Goal: Information Seeking & Learning: Learn about a topic

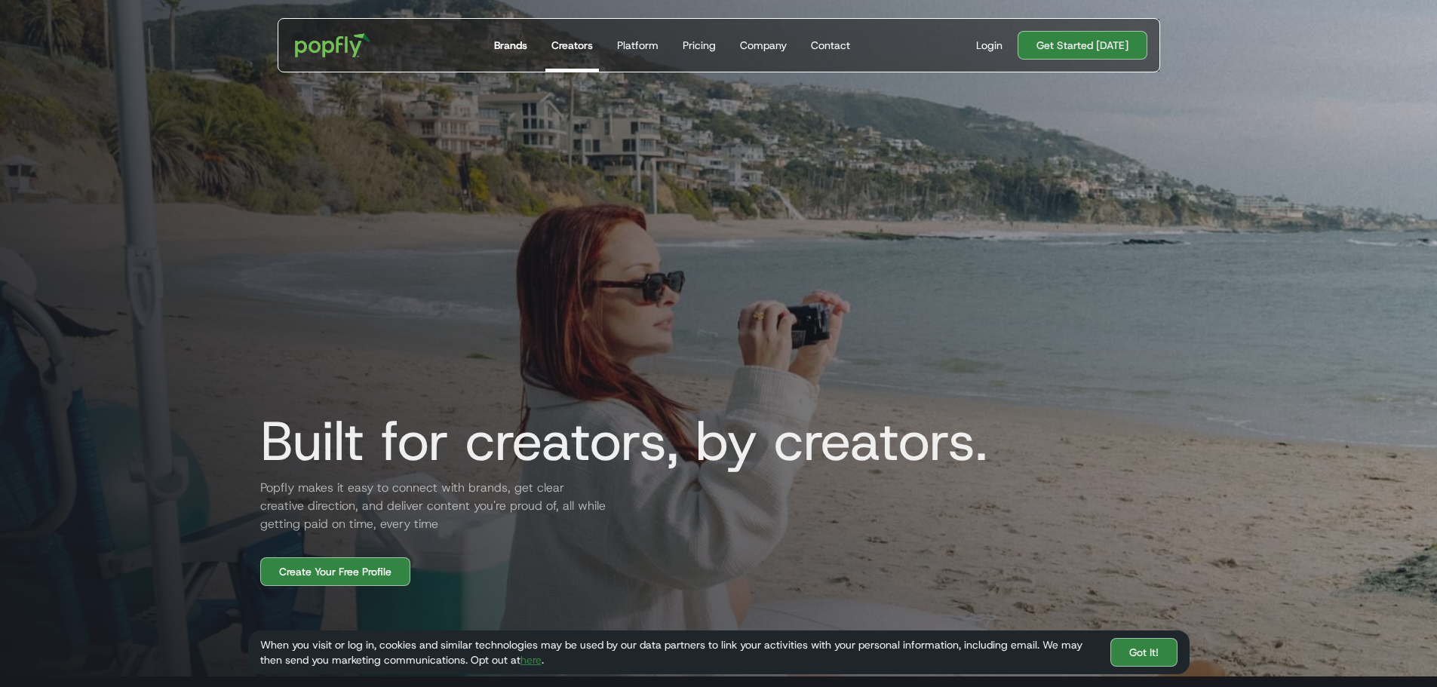
click at [496, 47] on link "Brands" at bounding box center [510, 45] width 45 height 53
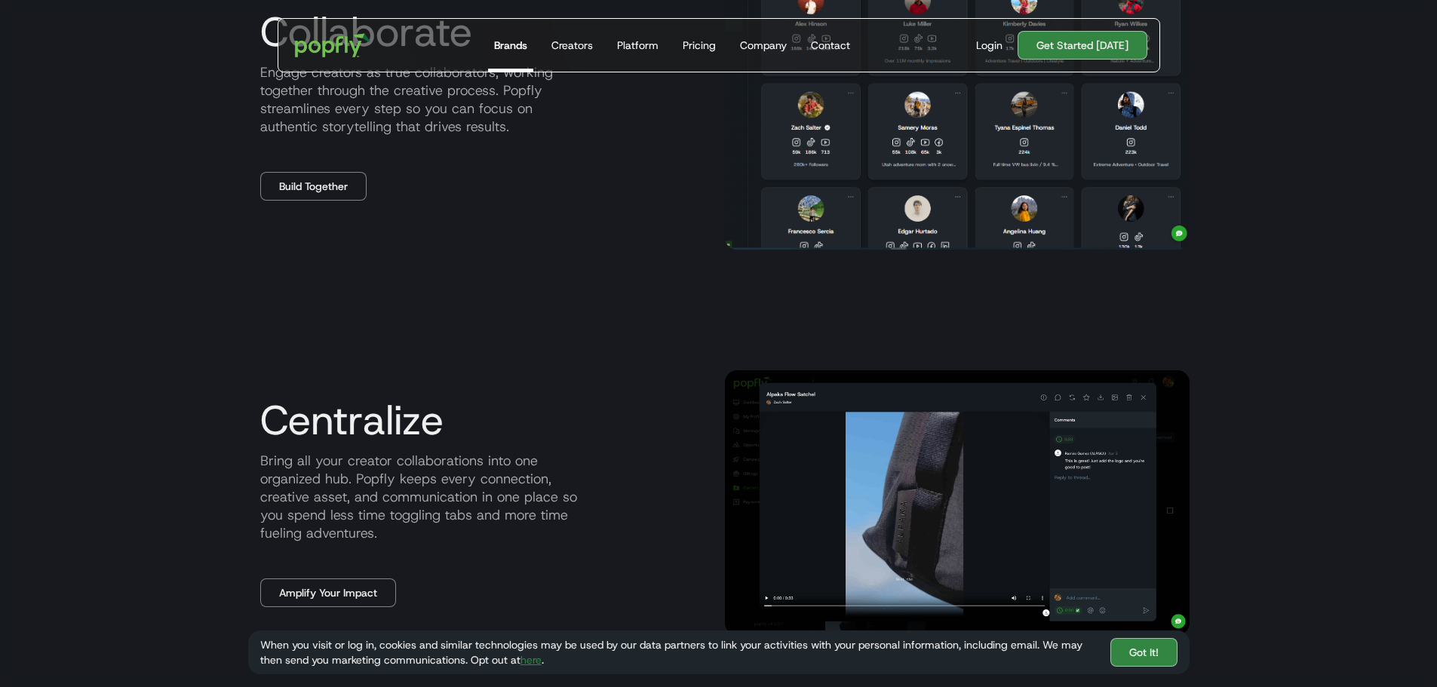
scroll to position [1056, 0]
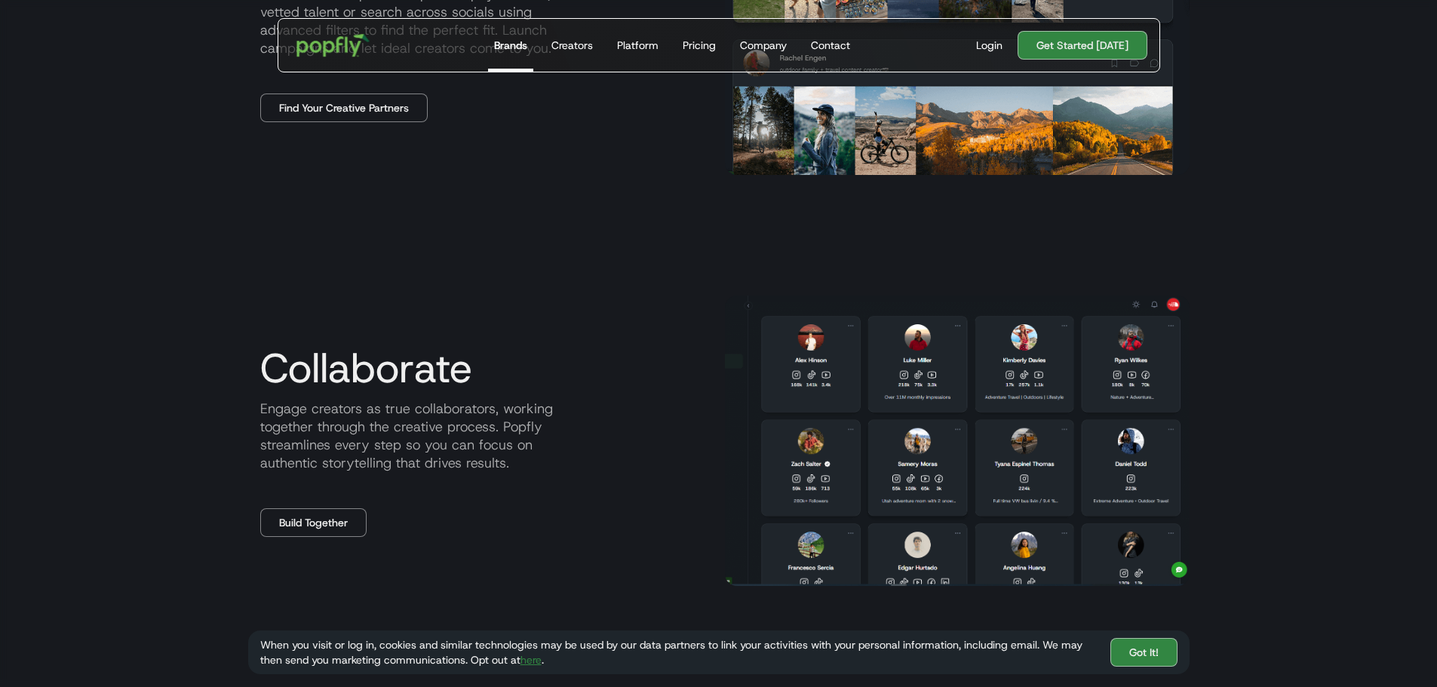
click at [317, 35] on img "home" at bounding box center [333, 45] width 94 height 44
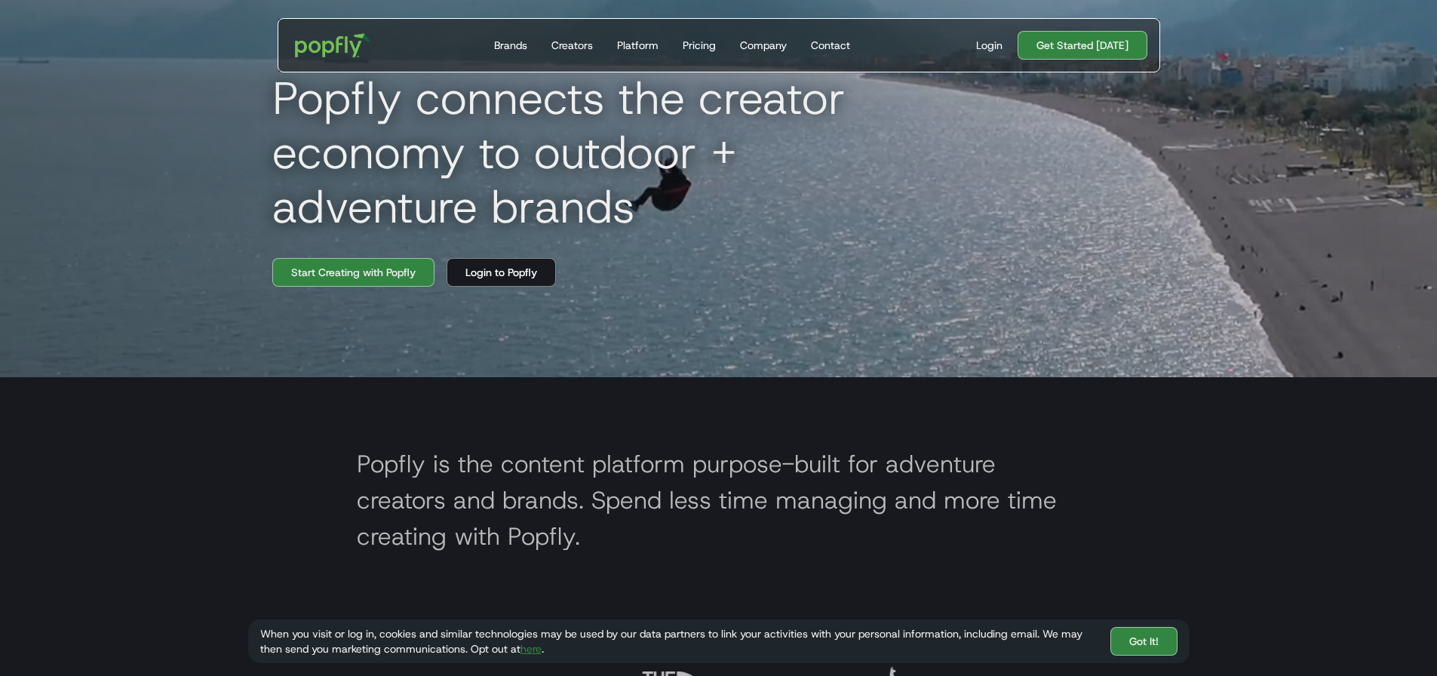
scroll to position [302, 0]
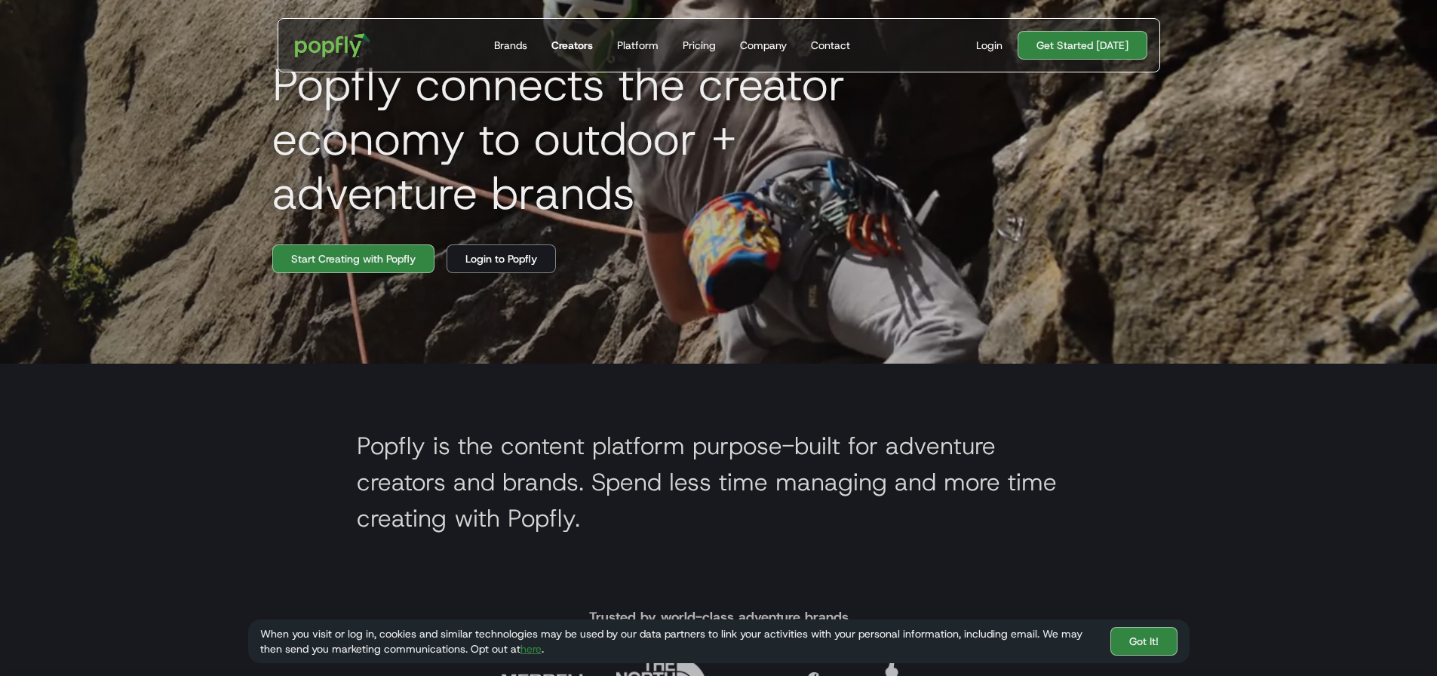
click at [574, 40] on div "Creators" at bounding box center [571, 45] width 41 height 15
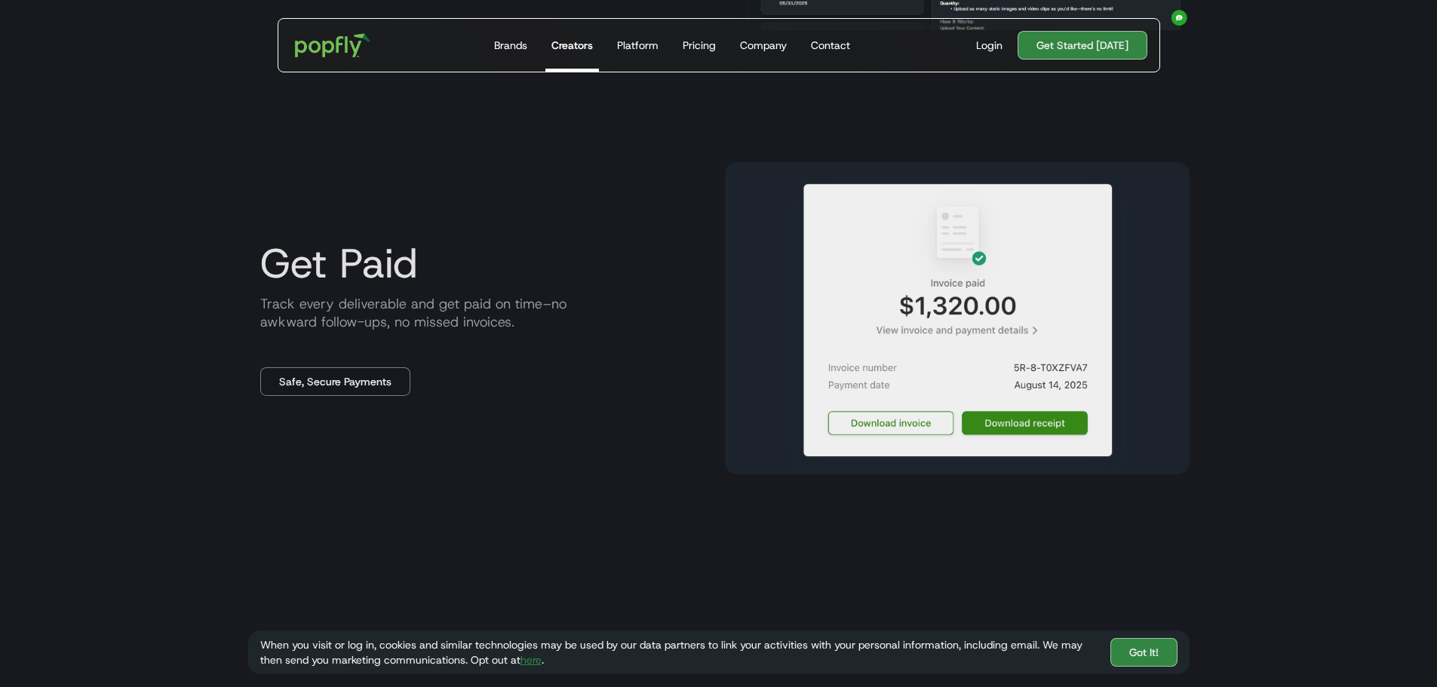
scroll to position [1584, 0]
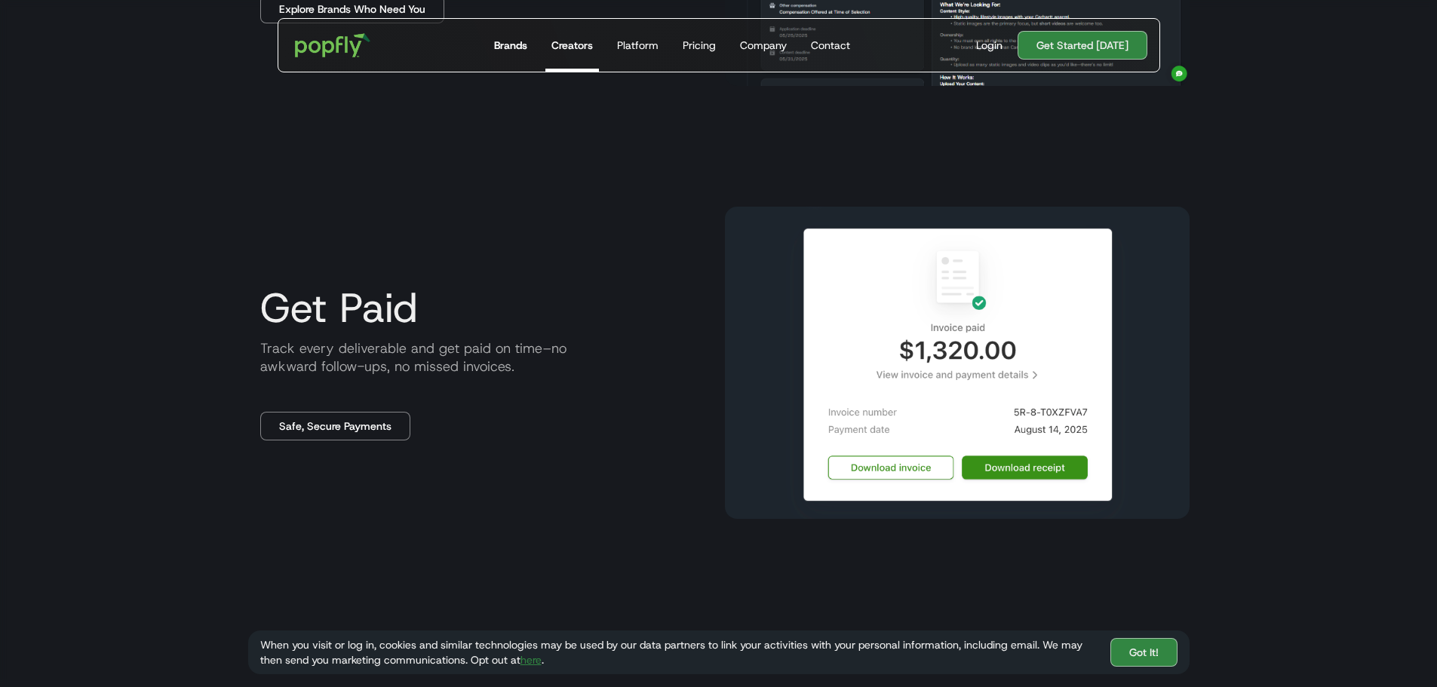
click at [508, 47] on div "Brands" at bounding box center [510, 45] width 33 height 15
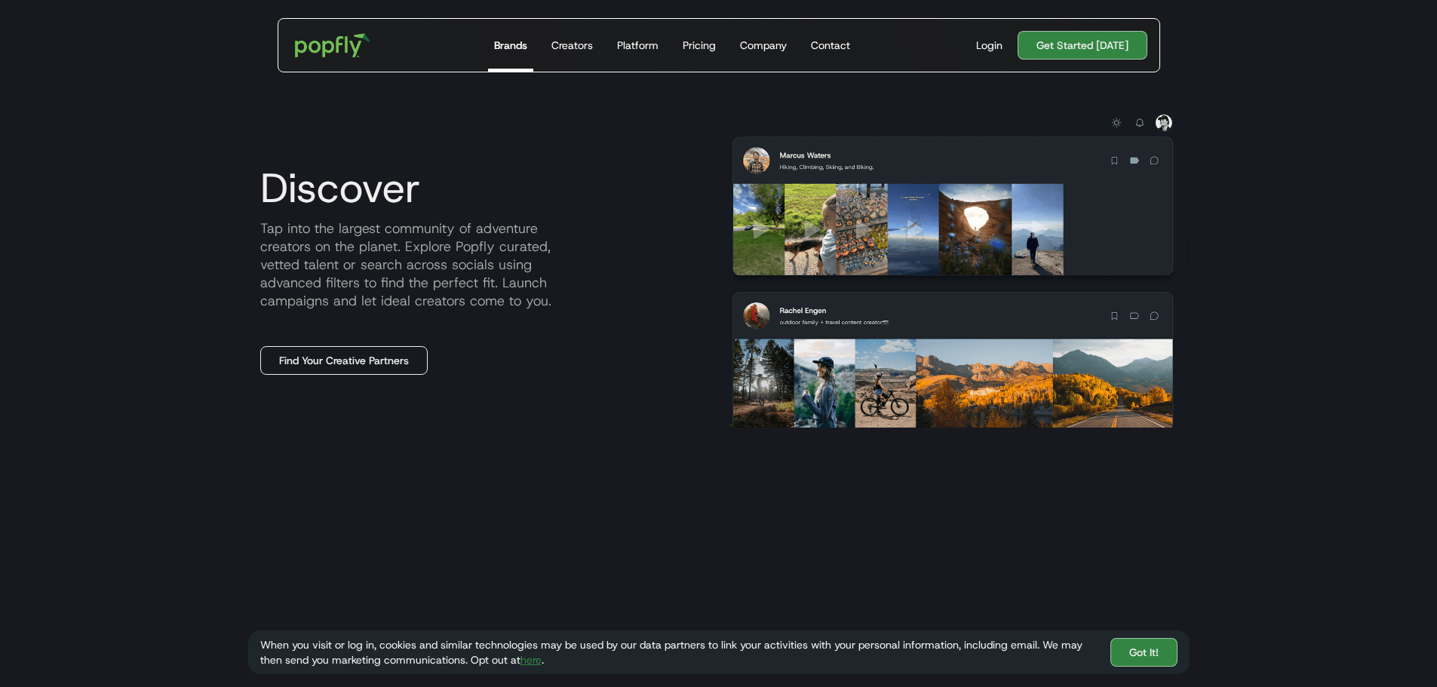
scroll to position [829, 0]
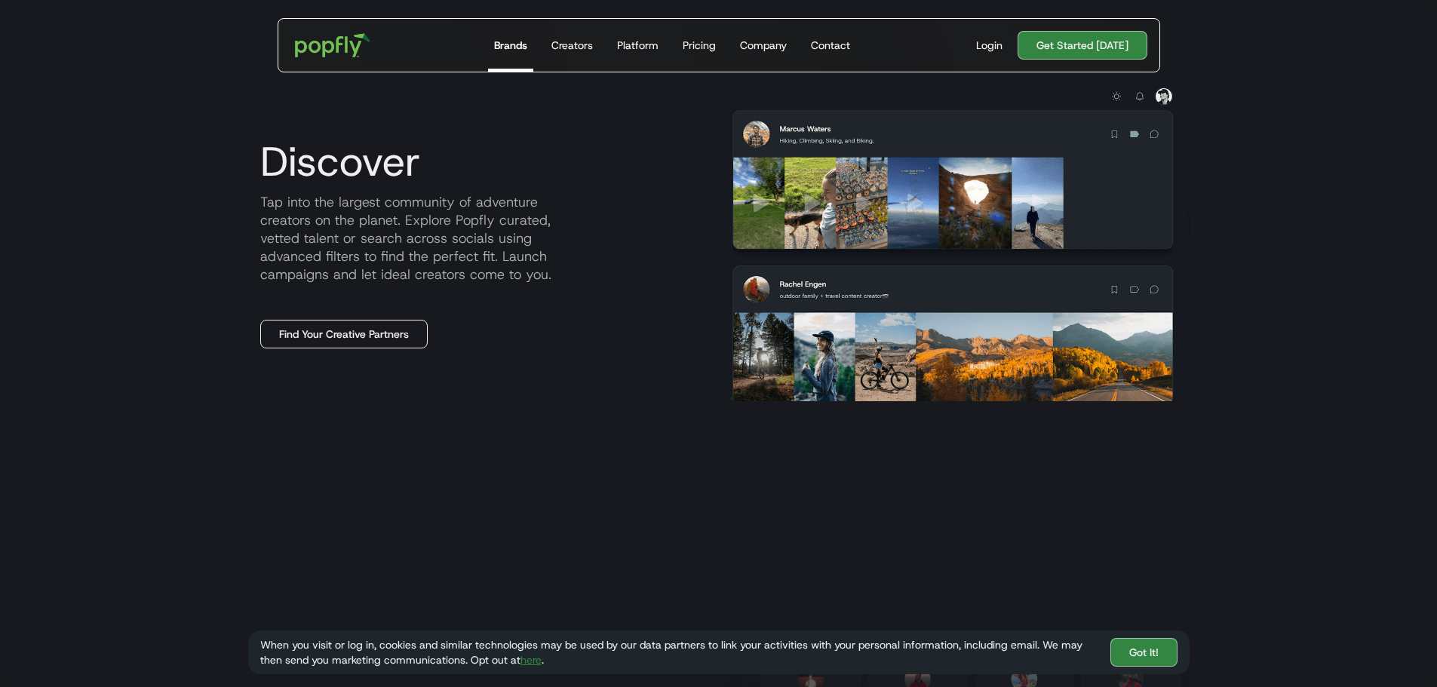
click at [373, 330] on link "Find Your Creative Partners" at bounding box center [343, 334] width 167 height 29
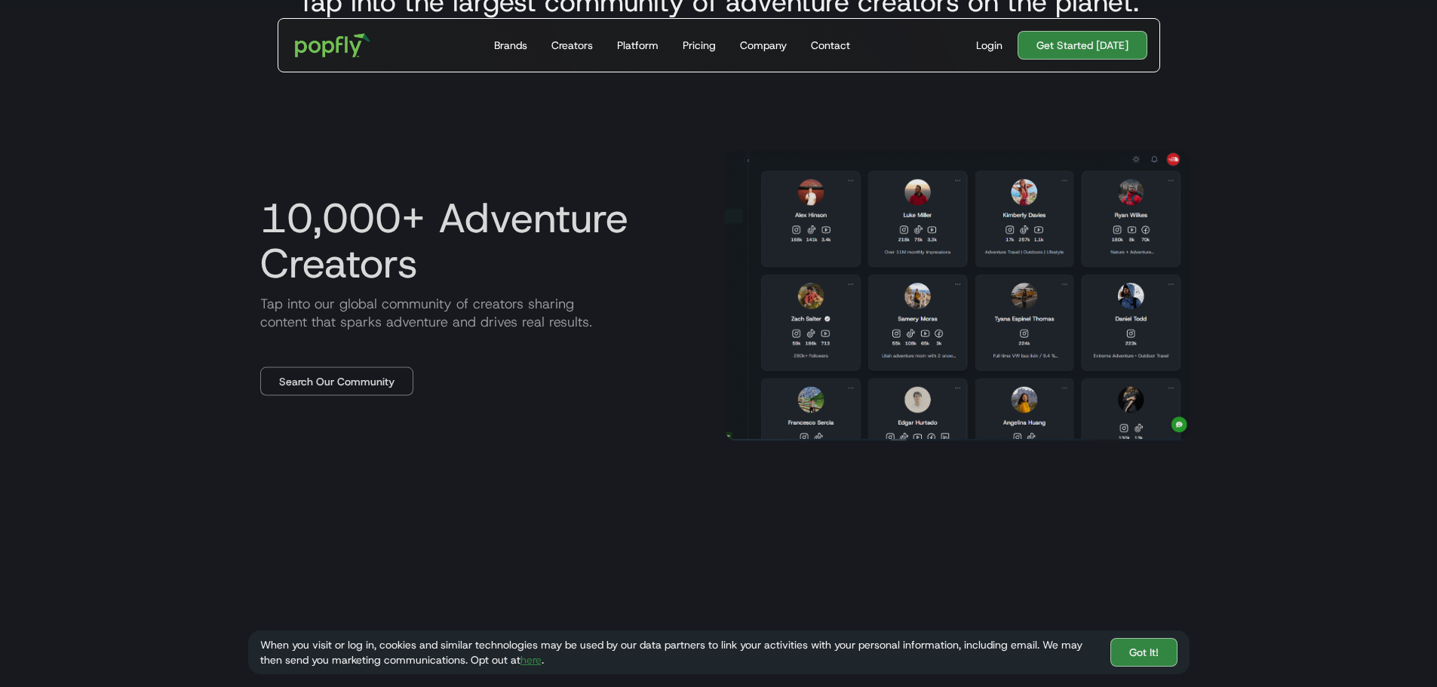
scroll to position [829, 0]
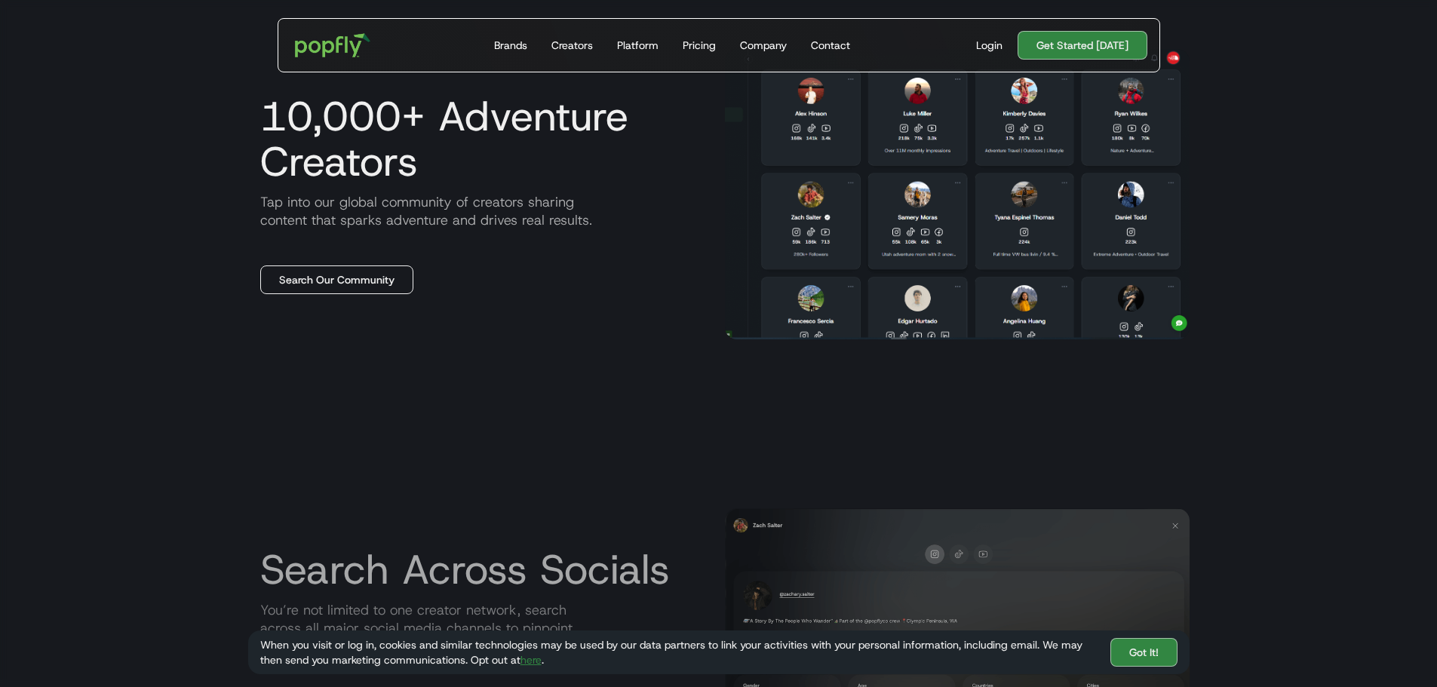
click at [389, 281] on link "Search Our Community" at bounding box center [336, 279] width 153 height 29
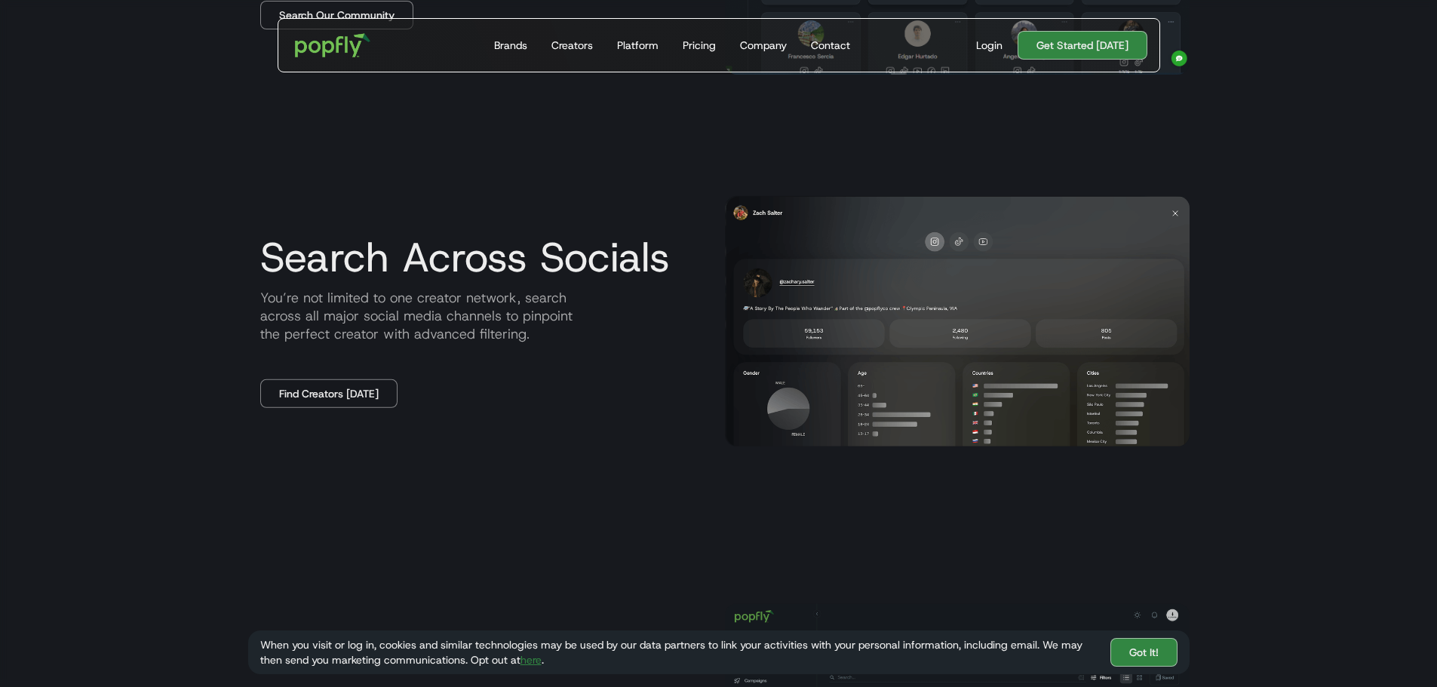
scroll to position [754, 0]
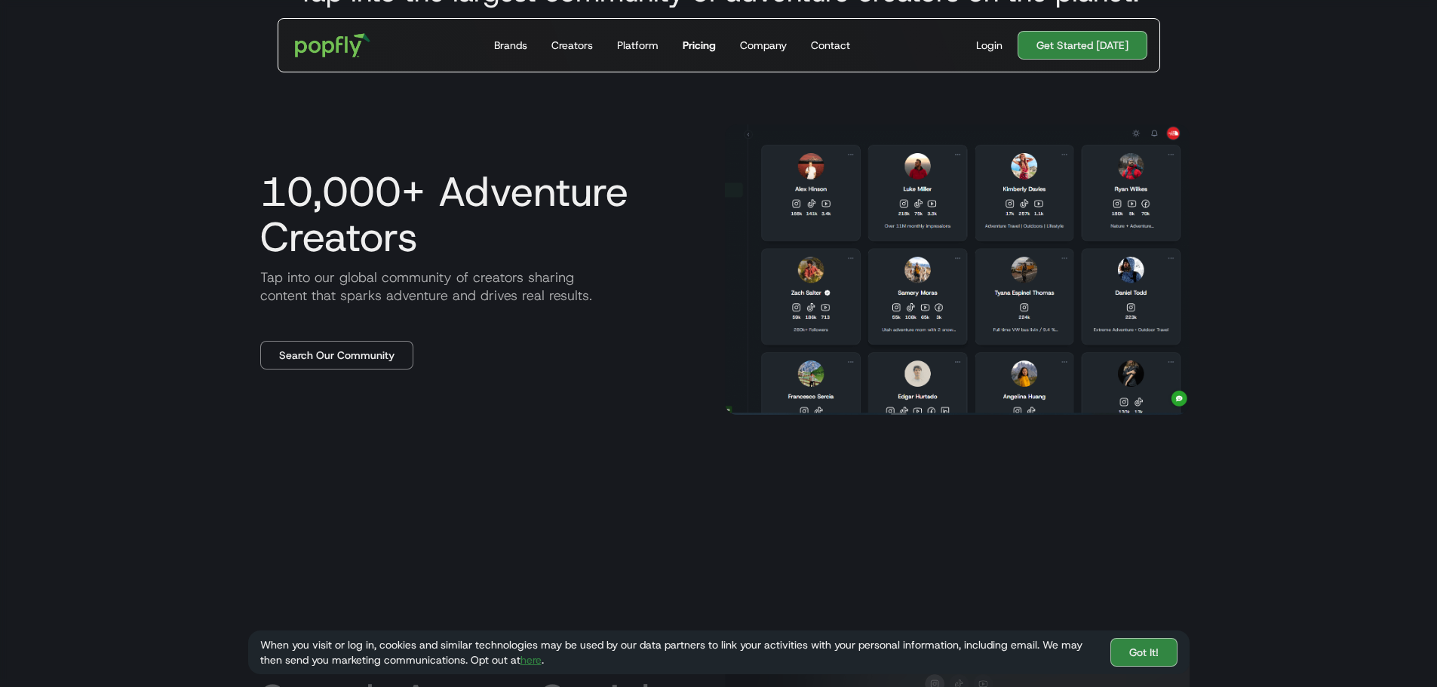
click at [722, 47] on link "Pricing" at bounding box center [698, 45] width 45 height 53
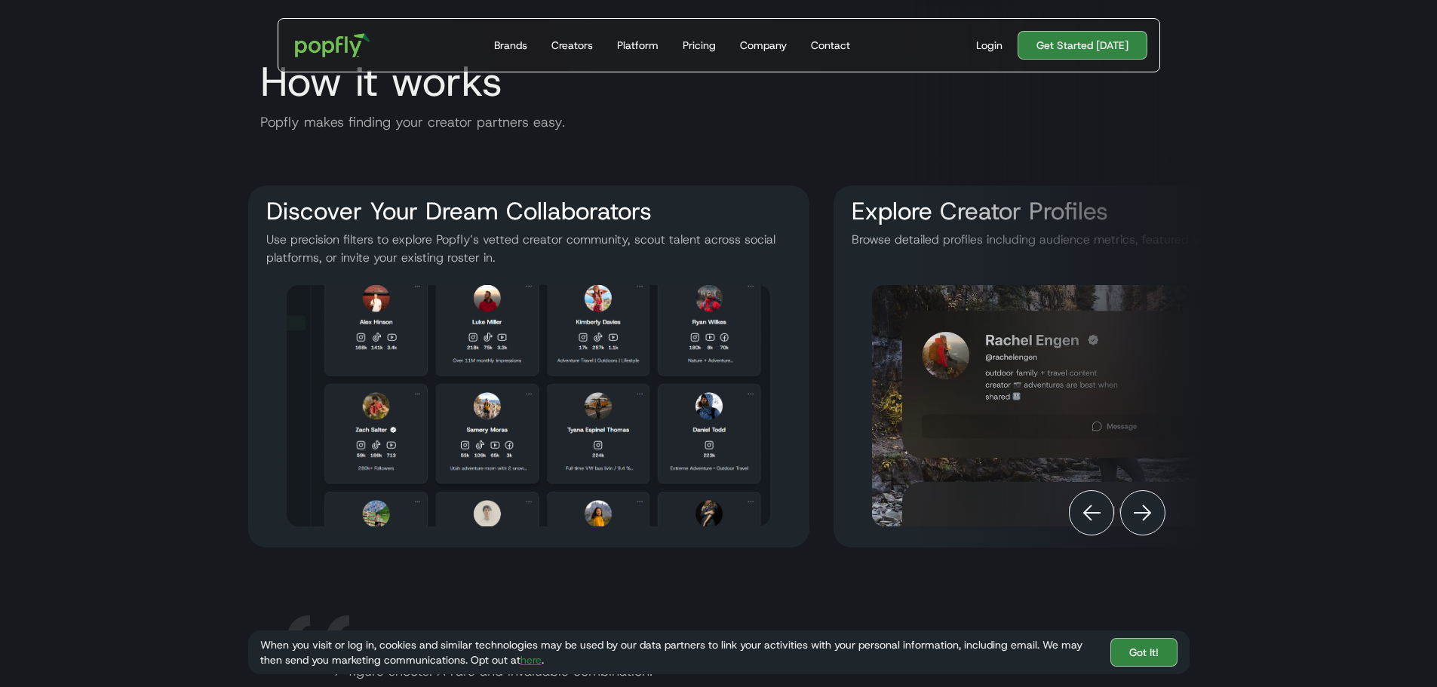
scroll to position [2413, 0]
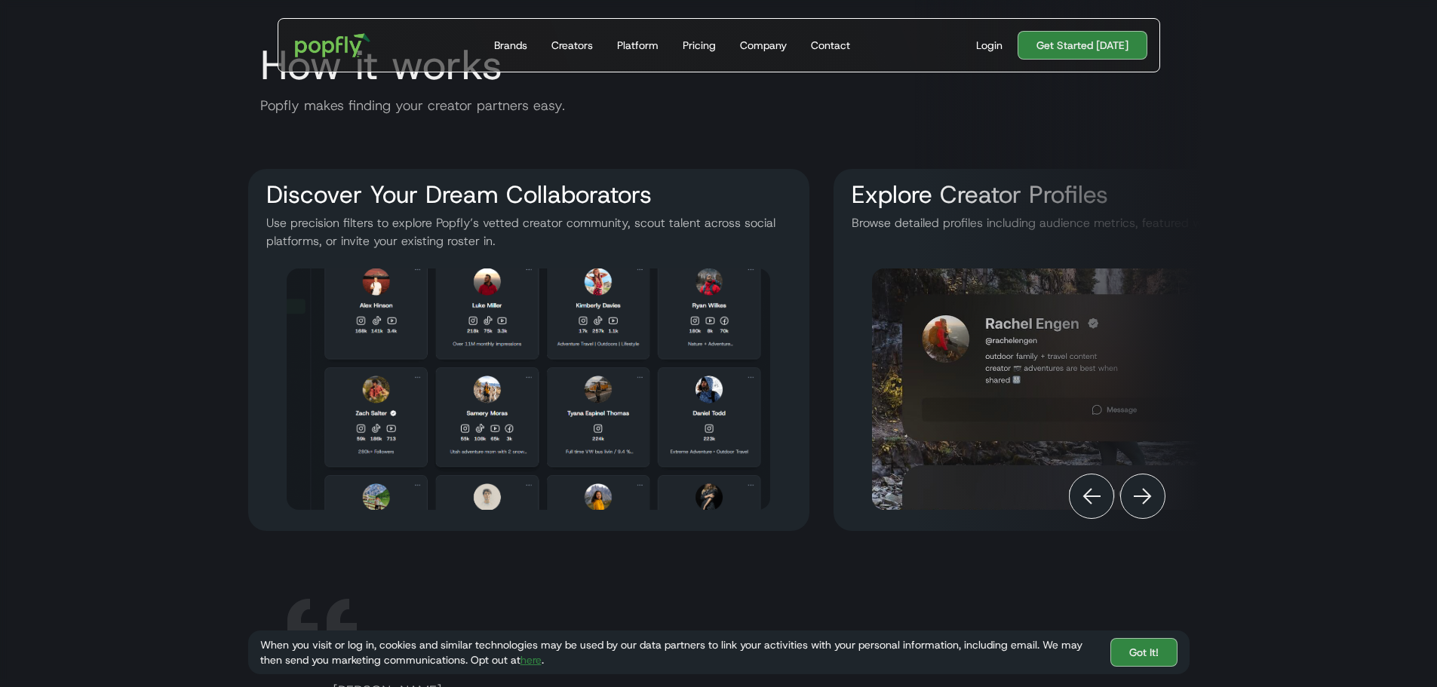
click at [1154, 492] on div "Next" at bounding box center [1142, 496] width 45 height 45
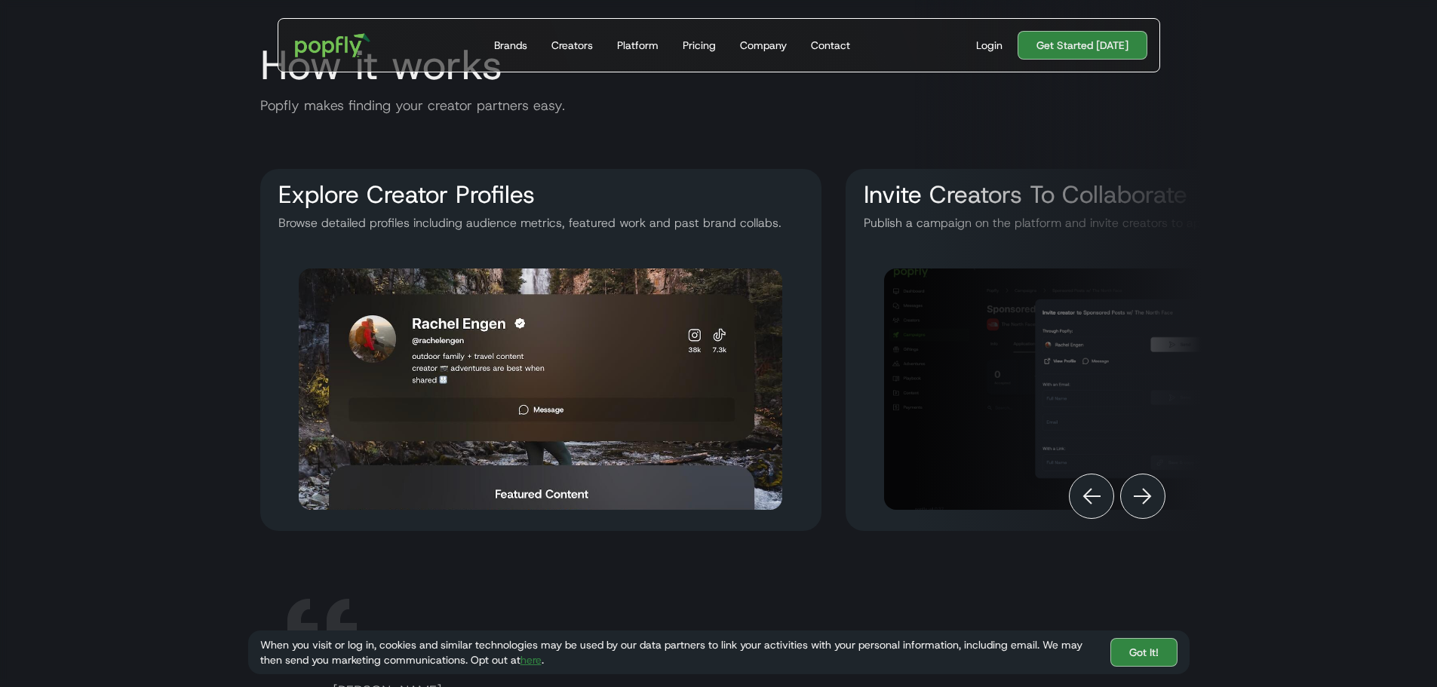
scroll to position [0, 615]
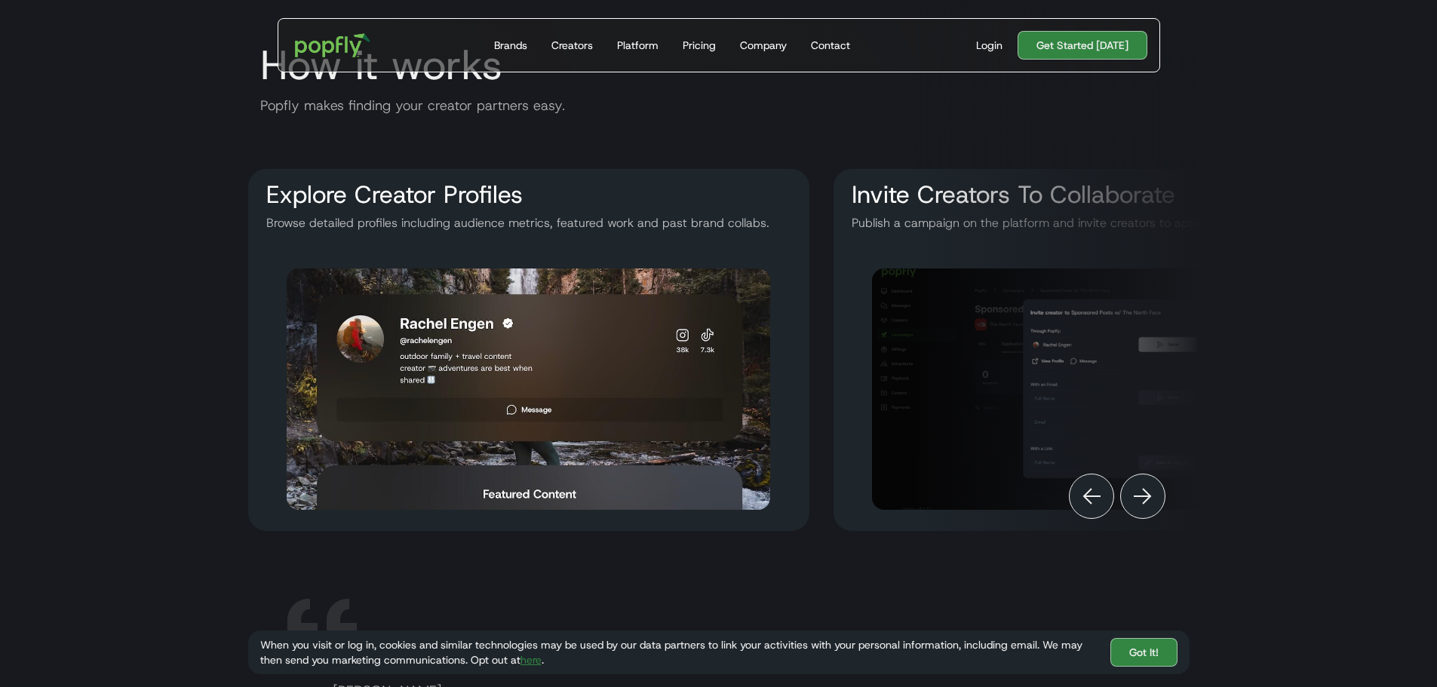
click at [1149, 494] on div "Next" at bounding box center [1142, 496] width 45 height 45
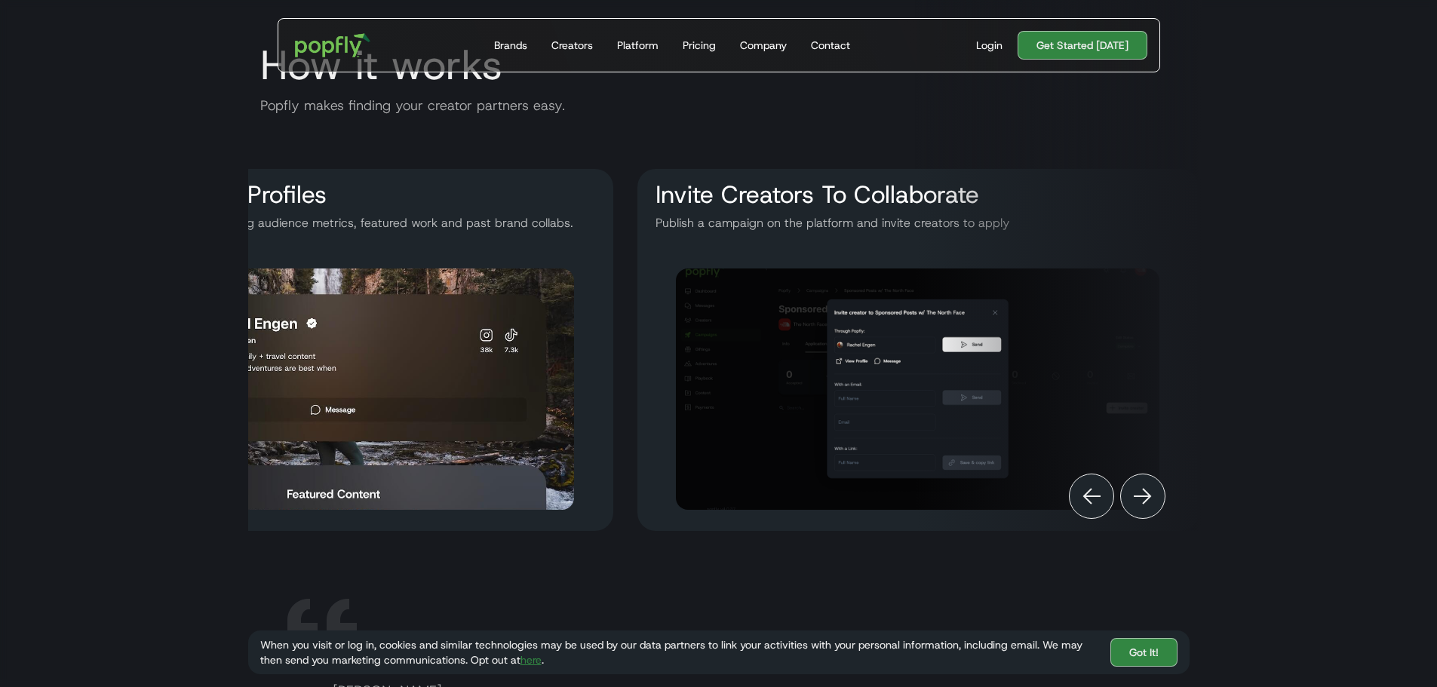
scroll to position [0, 820]
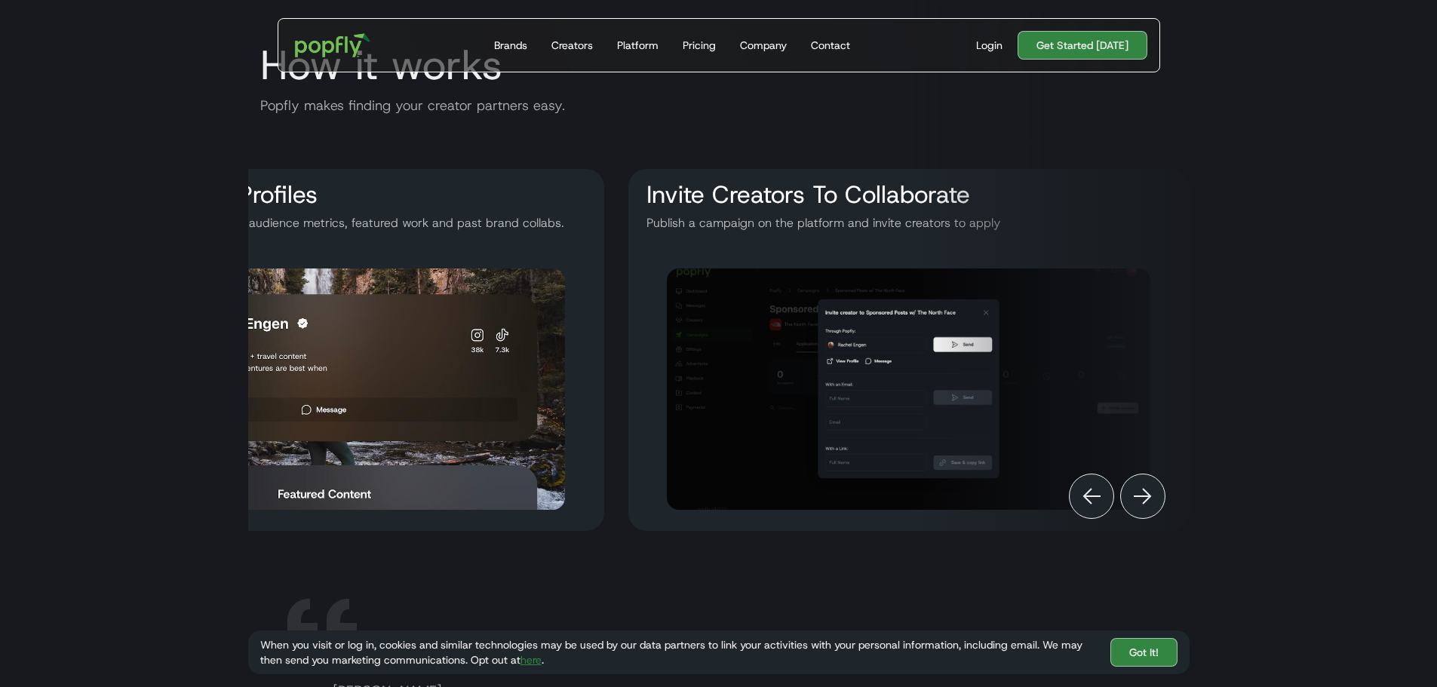
click at [1149, 494] on div "Next" at bounding box center [1142, 496] width 45 height 45
click at [1096, 498] on div "Previous" at bounding box center [1091, 496] width 45 height 45
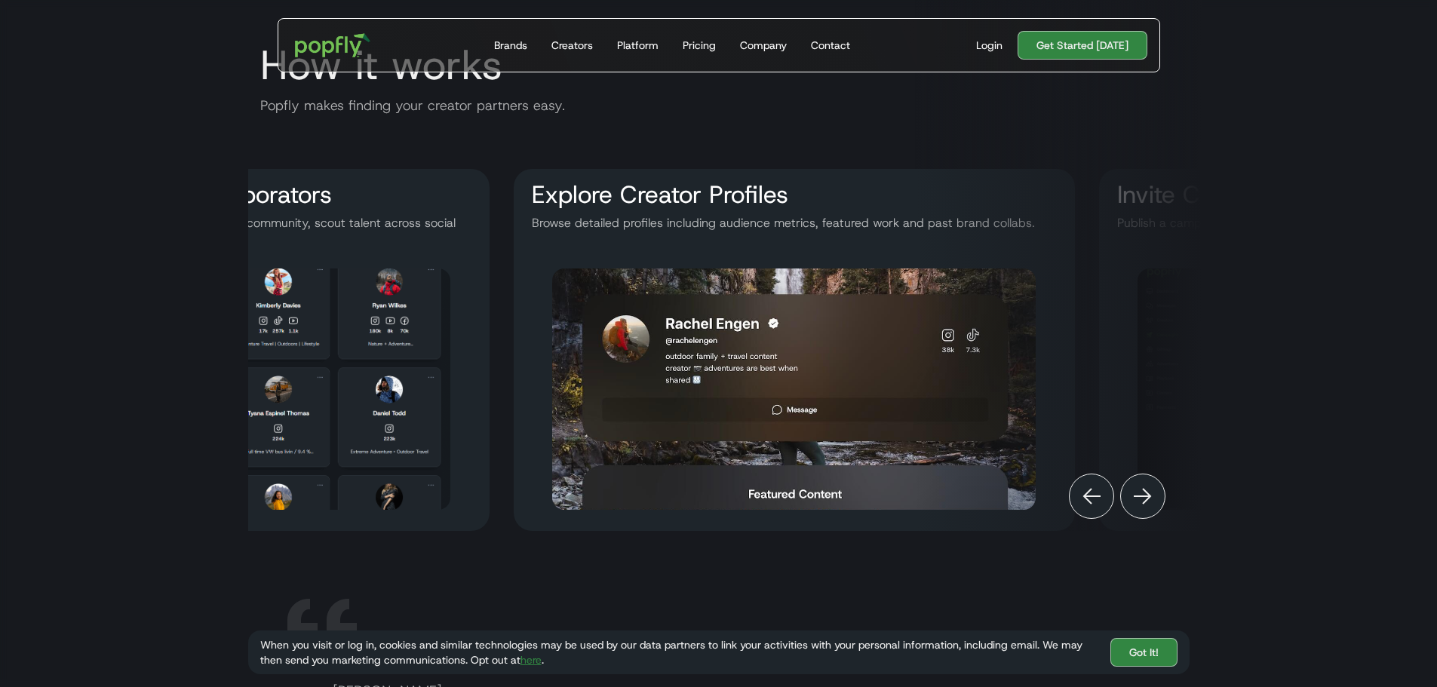
click at [1096, 498] on img "Previous" at bounding box center [1091, 496] width 18 height 18
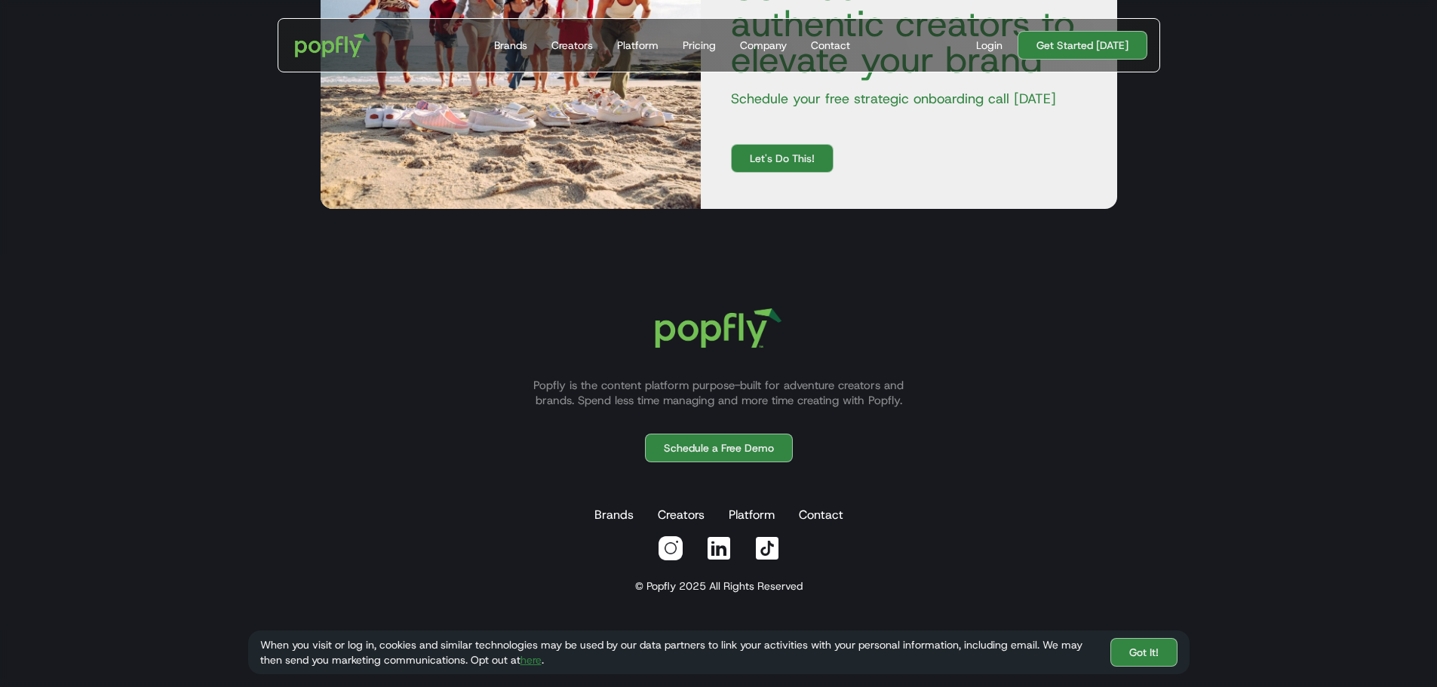
scroll to position [3316, 0]
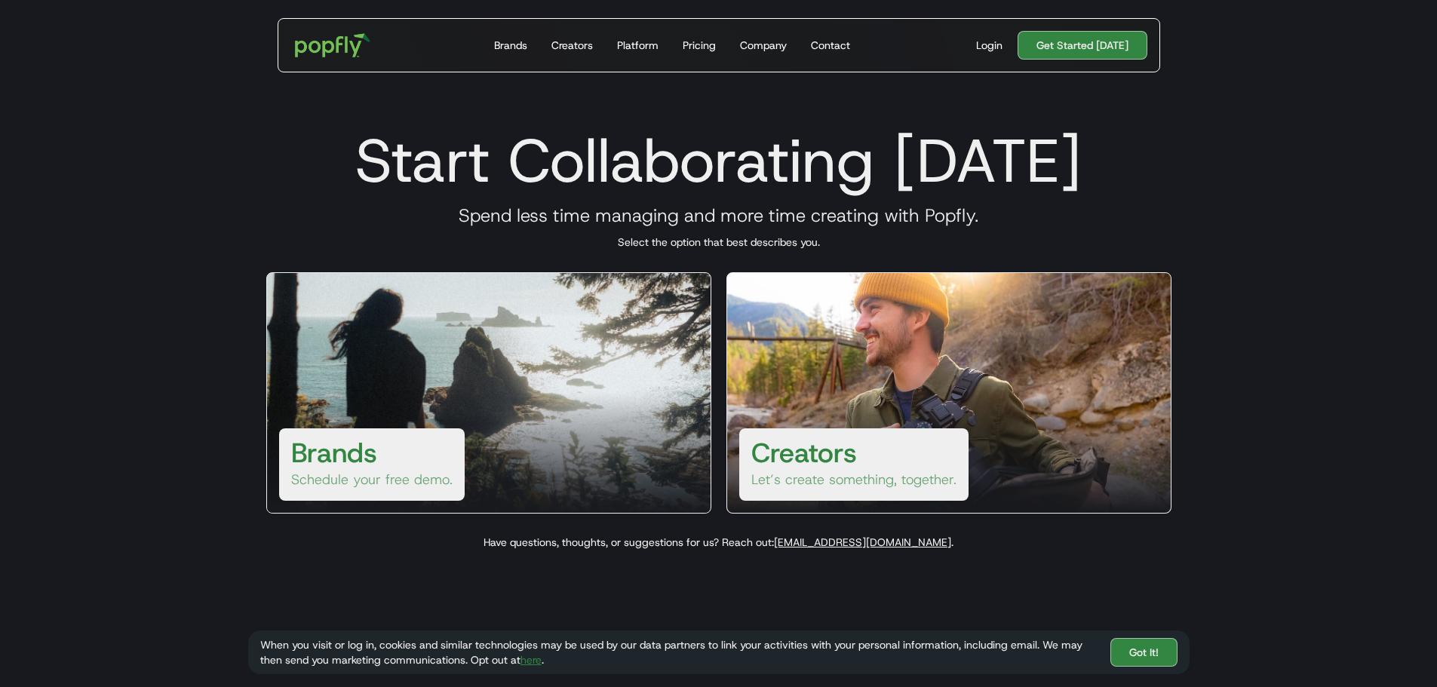
click at [860, 389] on link "Creators Let’s create something, together." at bounding box center [948, 392] width 445 height 241
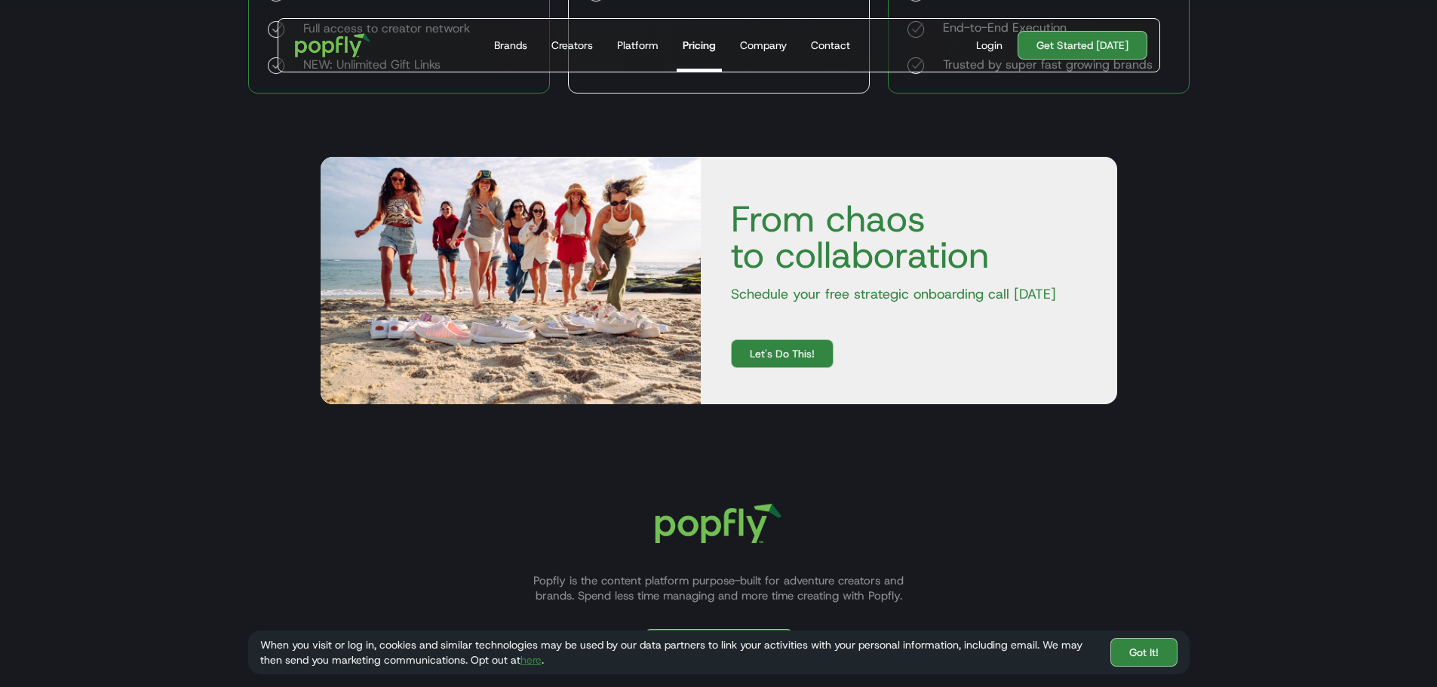
scroll to position [754, 0]
